Goal: Book appointment/travel/reservation

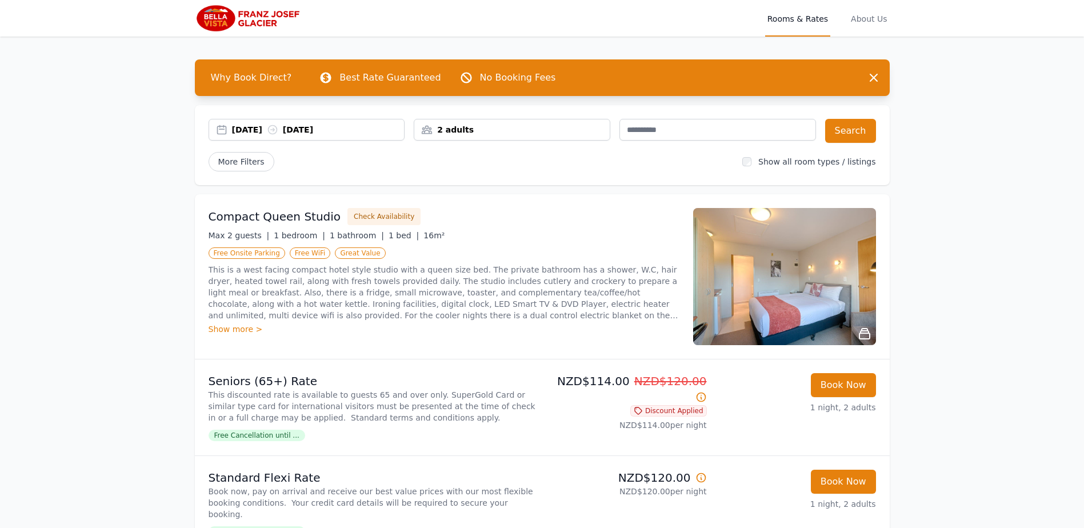
click at [377, 134] on div "[DATE] [DATE]" at bounding box center [318, 129] width 173 height 11
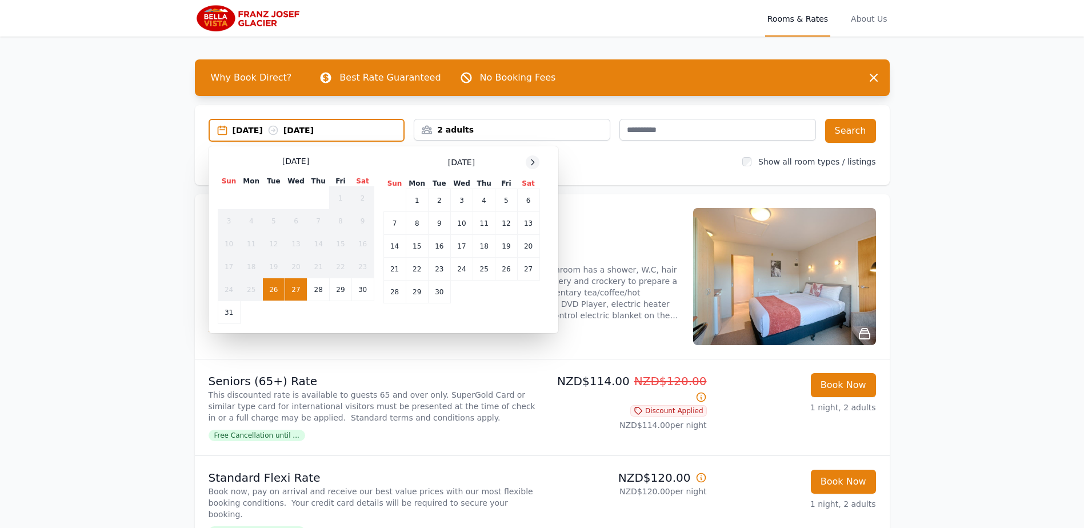
click at [534, 163] on icon at bounding box center [532, 161] width 3 height 5
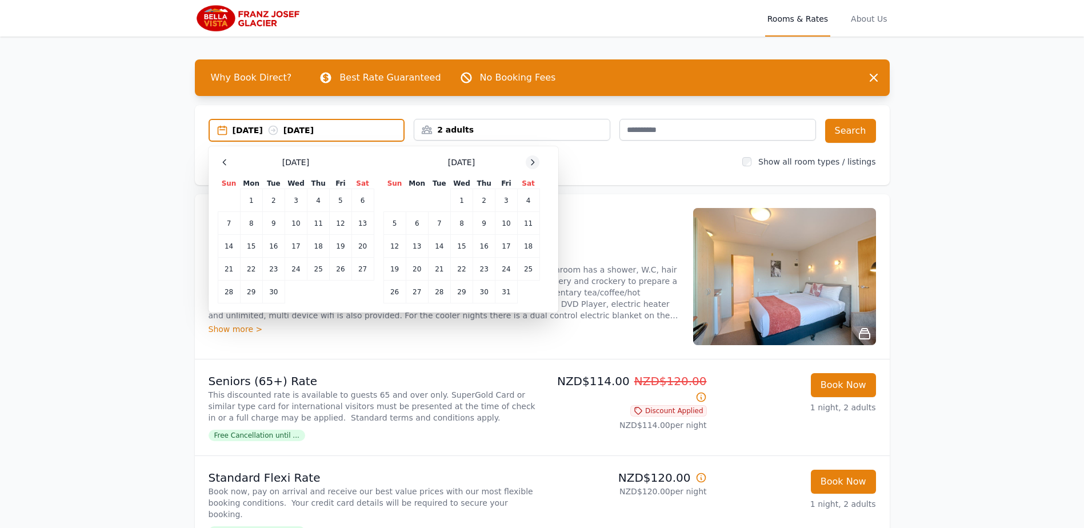
click at [534, 163] on icon at bounding box center [532, 161] width 3 height 5
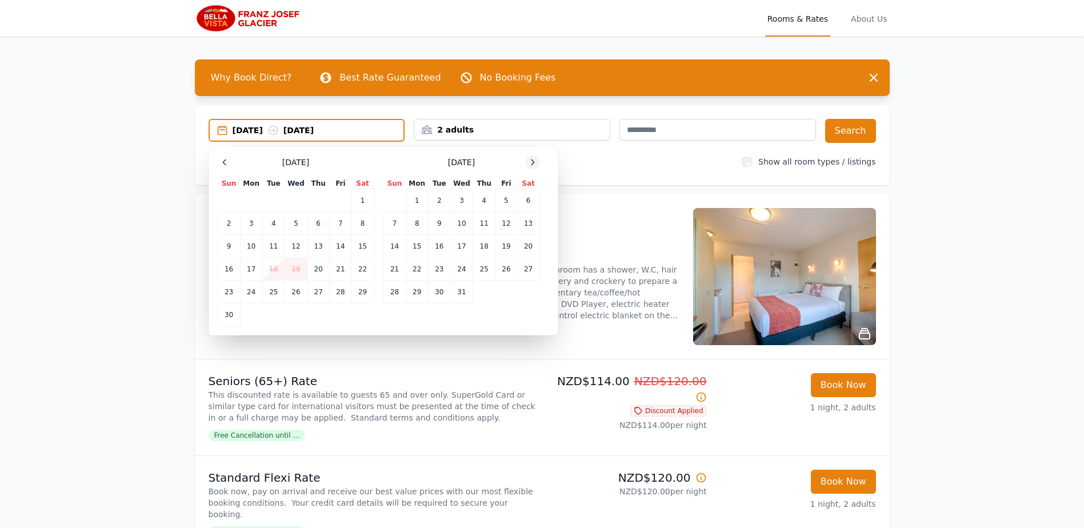
click at [534, 163] on icon at bounding box center [532, 161] width 3 height 5
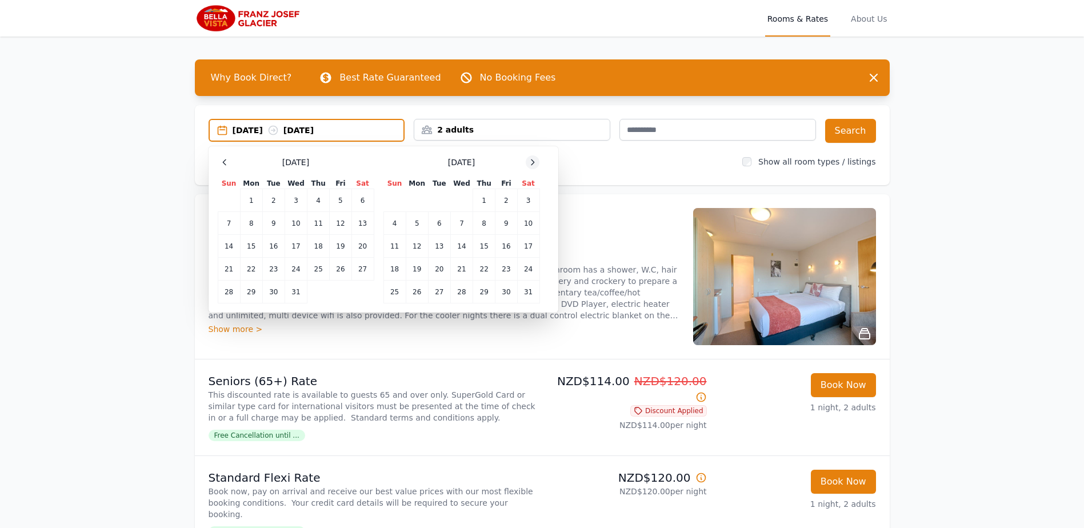
click at [534, 163] on icon at bounding box center [532, 161] width 3 height 5
click at [257, 270] on td "23" at bounding box center [251, 269] width 22 height 23
click at [304, 269] on td "25" at bounding box center [296, 269] width 22 height 23
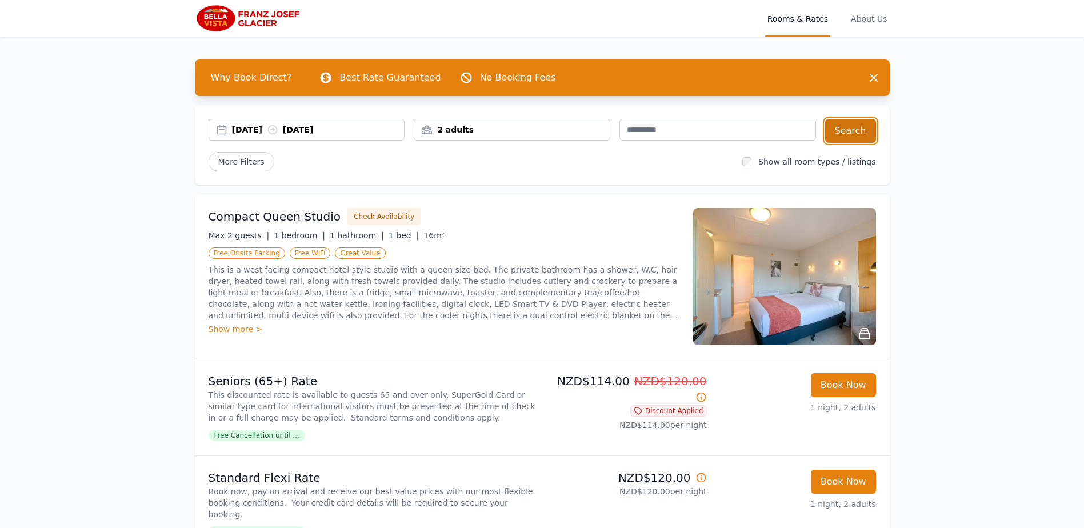
click at [860, 133] on button "Search" at bounding box center [850, 131] width 51 height 24
